Goal: Obtain resource: Download file/media

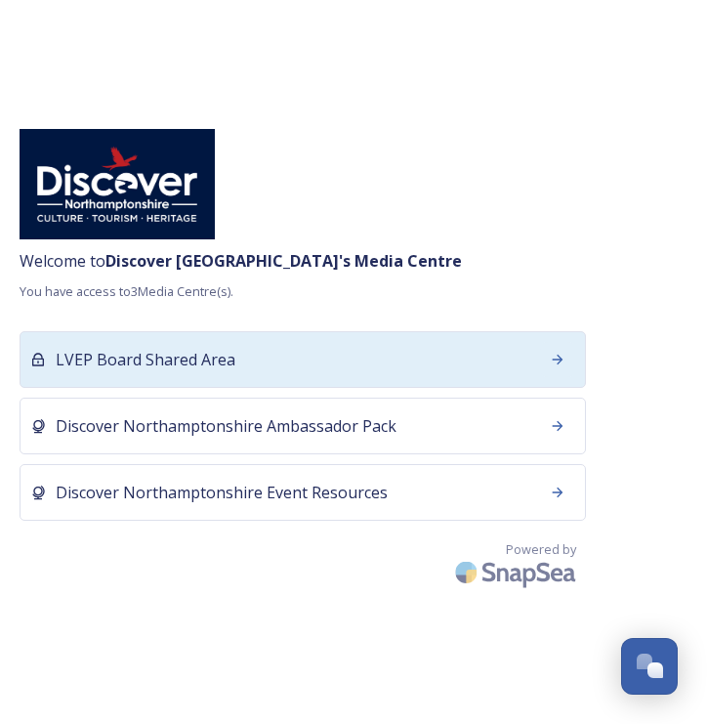
click at [560, 361] on icon at bounding box center [558, 359] width 11 height 10
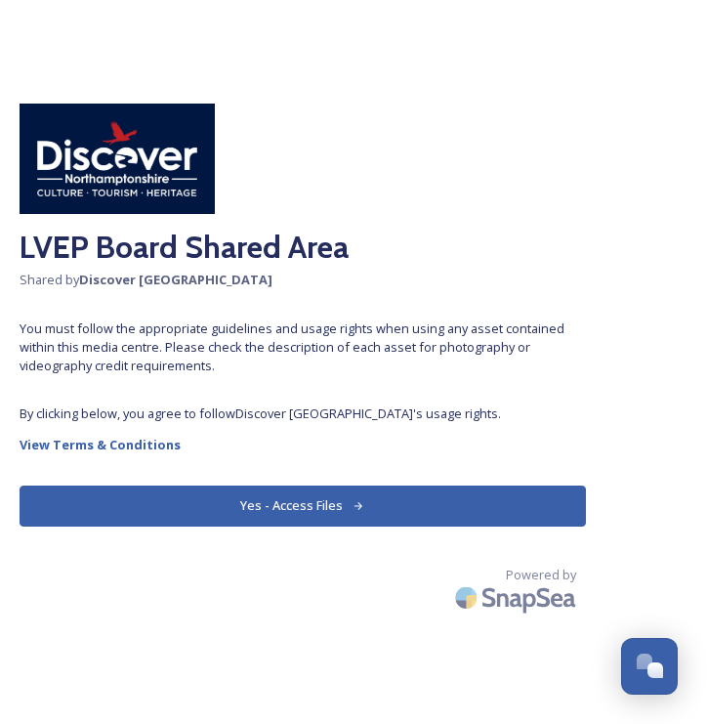
click at [183, 508] on button "Yes - Access Files" at bounding box center [303, 506] width 567 height 40
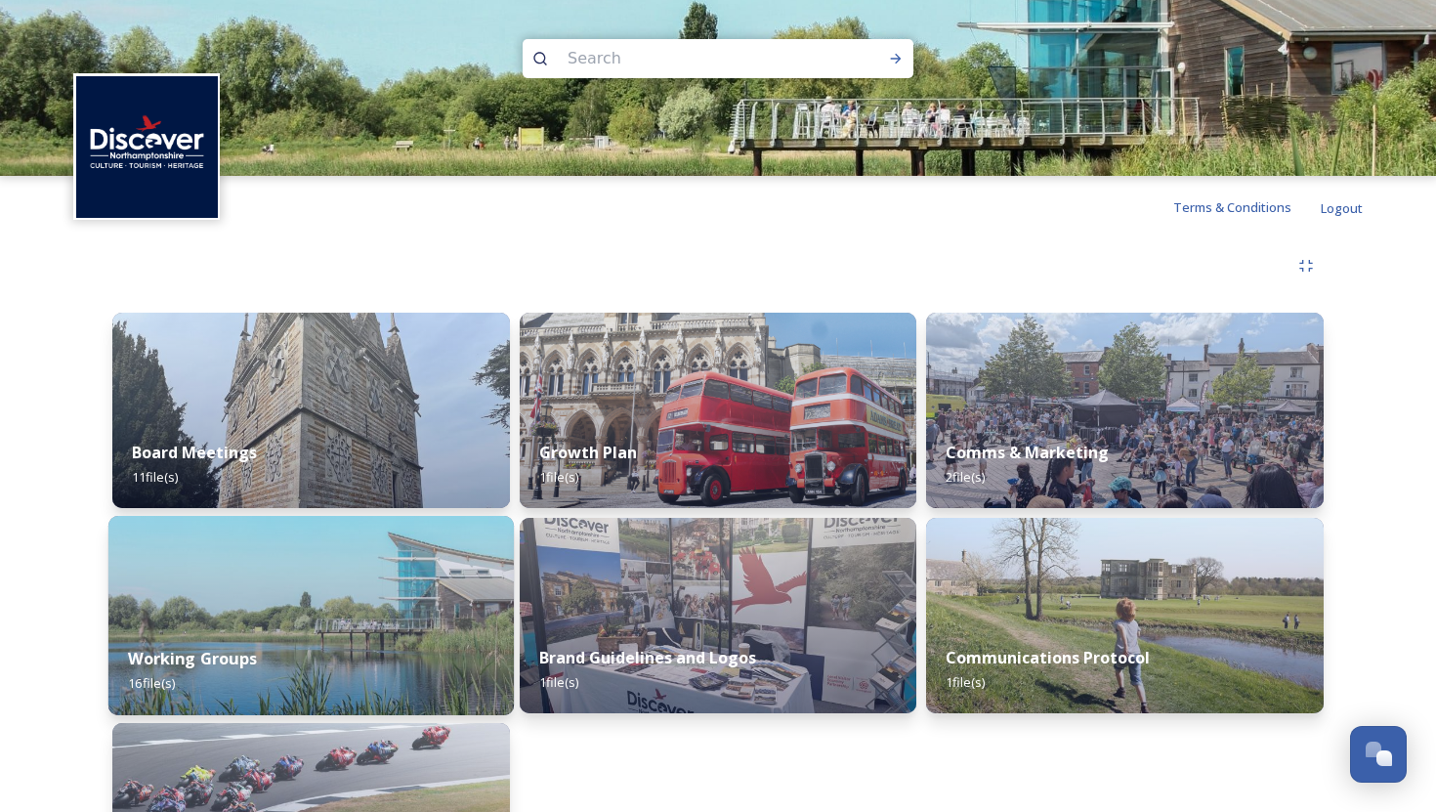
click at [232, 618] on img at bounding box center [310, 615] width 405 height 199
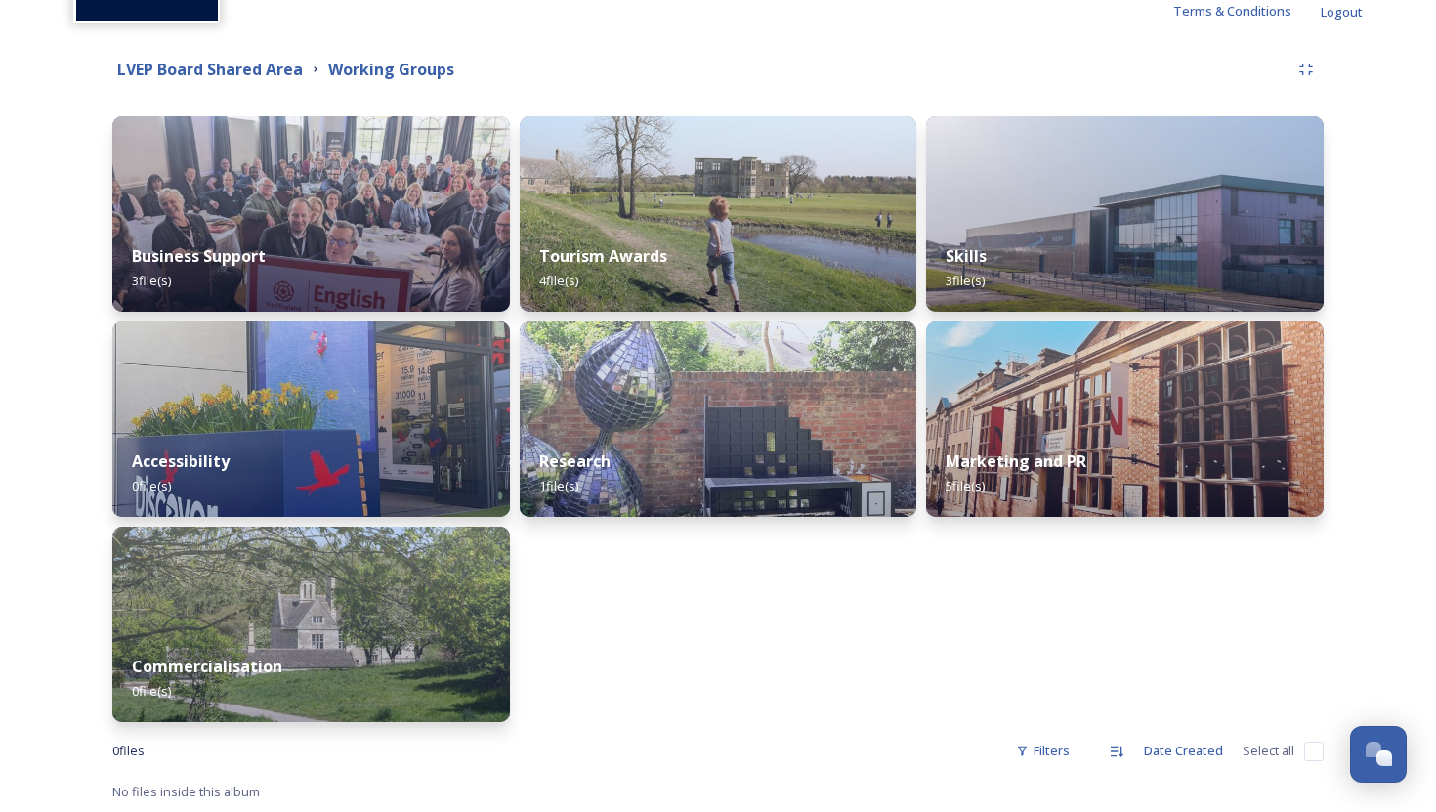
scroll to position [234, 0]
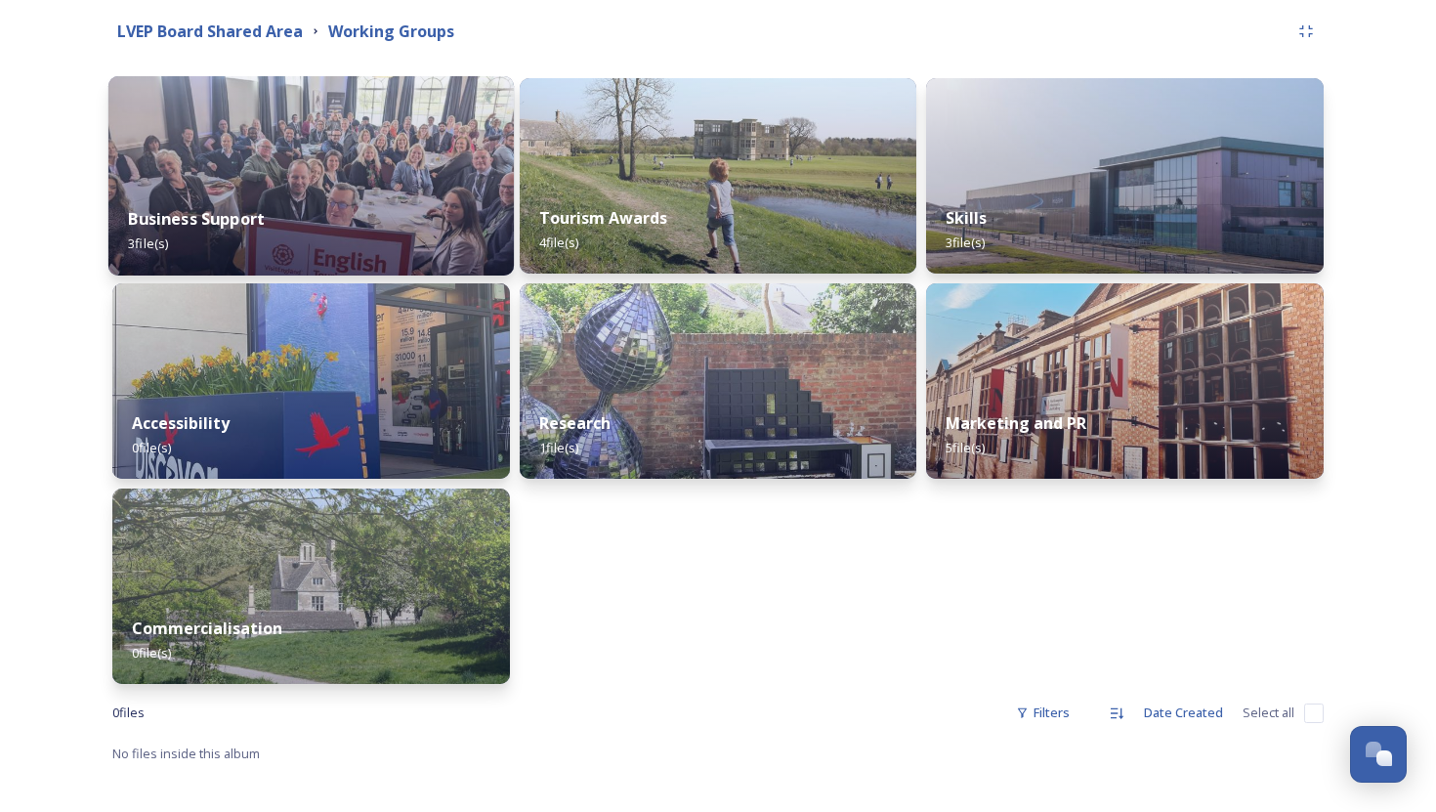
click at [160, 194] on div "Business Support 3 file(s)" at bounding box center [310, 231] width 405 height 89
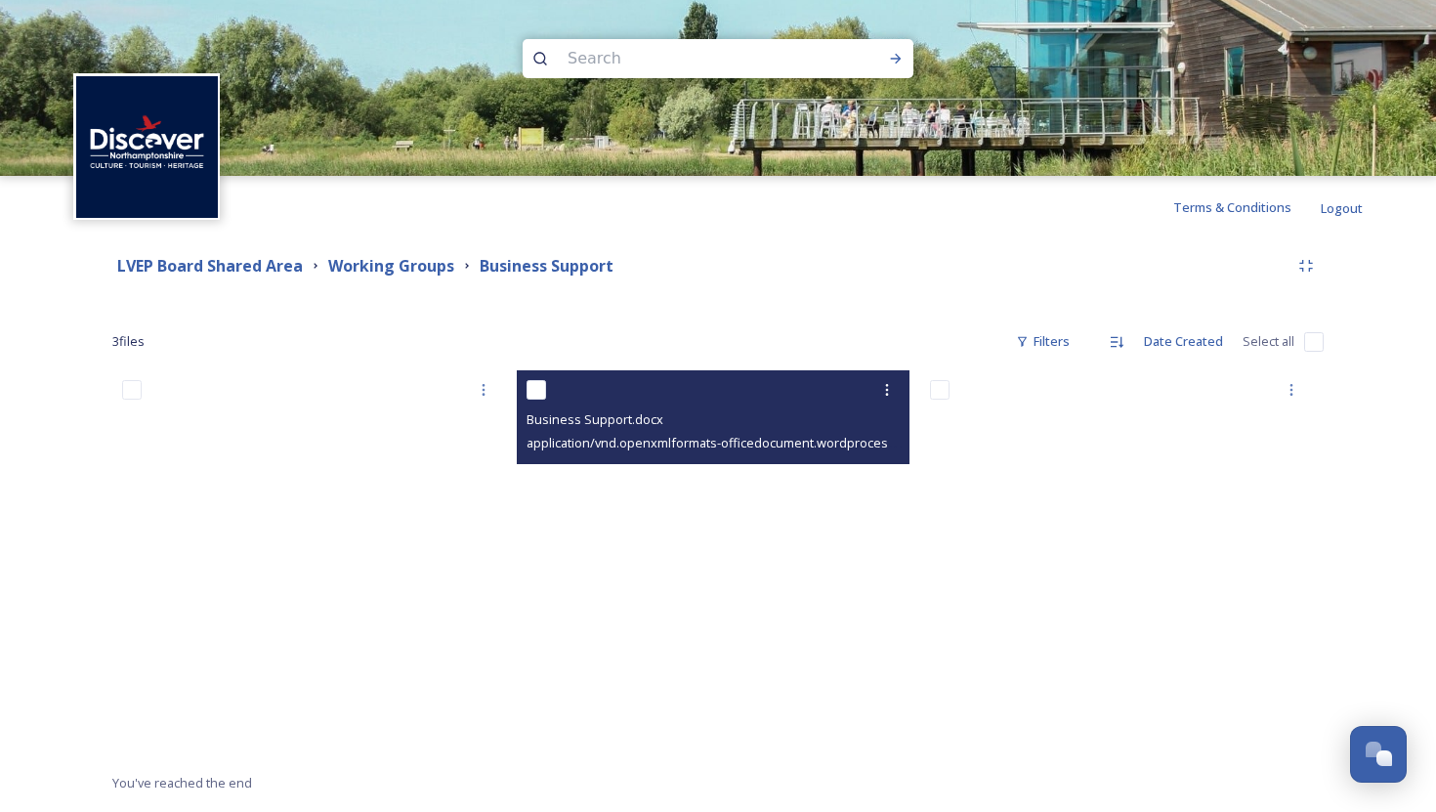
click at [706, 413] on div "Business Support.docx" at bounding box center [716, 418] width 379 height 23
click at [706, 388] on icon at bounding box center [887, 390] width 16 height 16
click at [706, 426] on span "View File" at bounding box center [859, 432] width 51 height 19
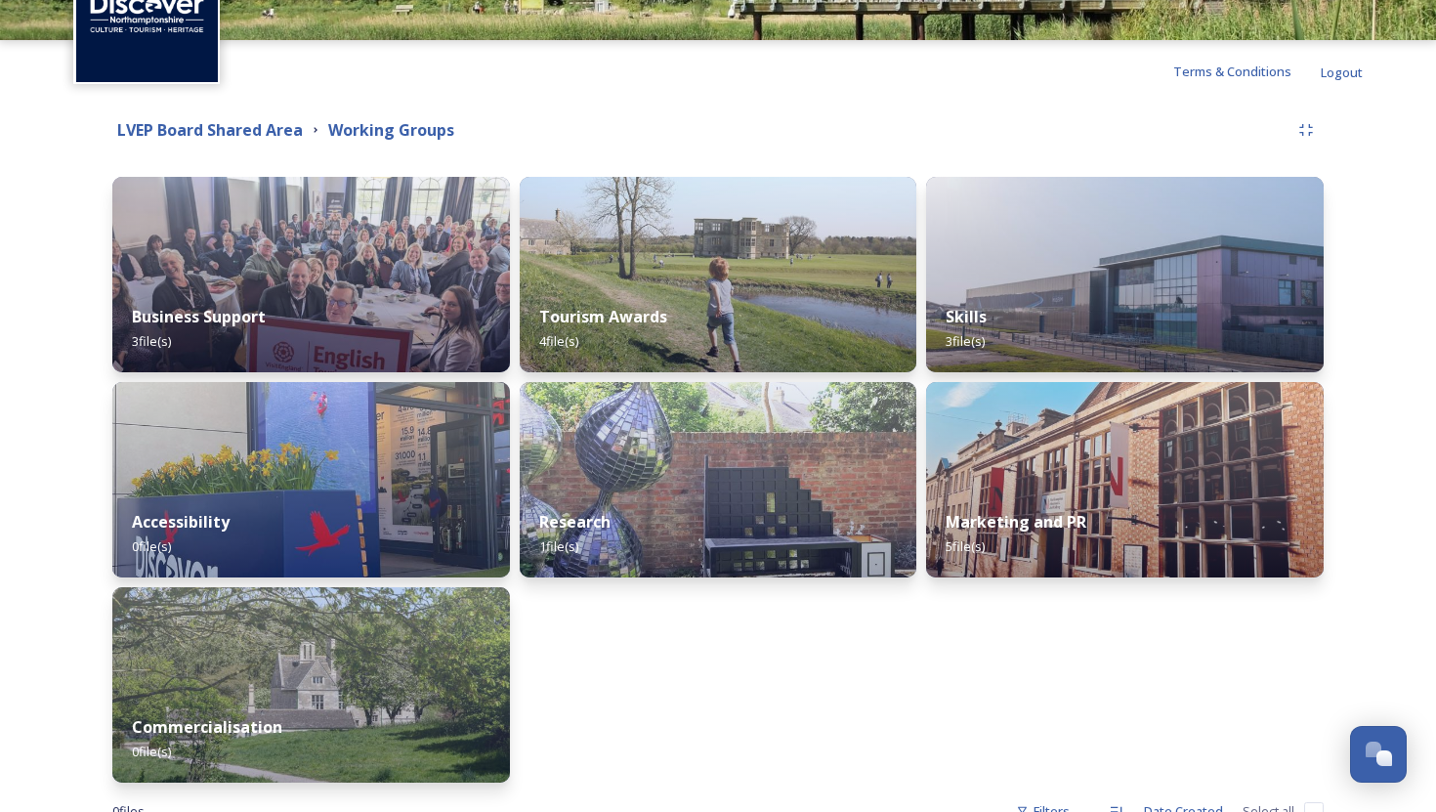
scroll to position [156, 0]
